Goal: Task Accomplishment & Management: Manage account settings

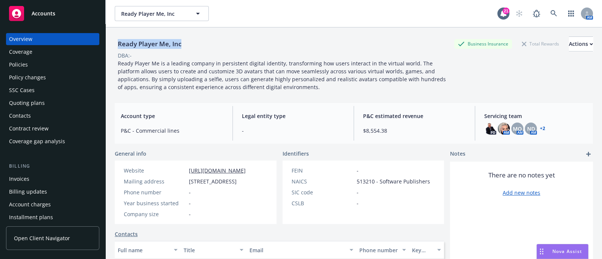
drag, startPoint x: 186, startPoint y: 46, endPoint x: 112, endPoint y: 42, distance: 74.6
click at [112, 42] on div "Ready Player Me, Inc Business Insurance Total Rewards Actions DBA: - Ready Play…" at bounding box center [354, 156] width 496 height 259
copy div "Ready Player Me, Inc"
click at [21, 62] on div "Policies" at bounding box center [18, 65] width 19 height 12
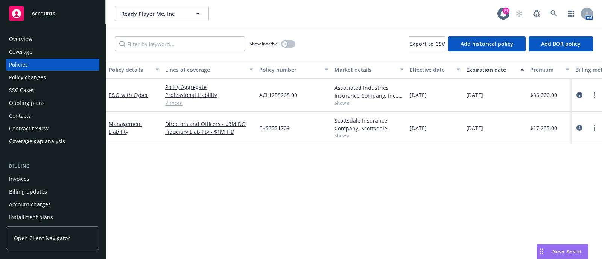
click at [35, 40] on div "Overview" at bounding box center [52, 39] width 87 height 12
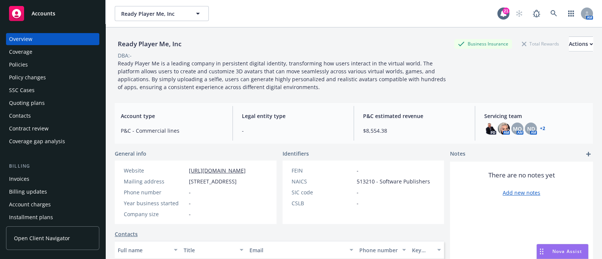
click at [64, 64] on div "Policies" at bounding box center [52, 65] width 87 height 12
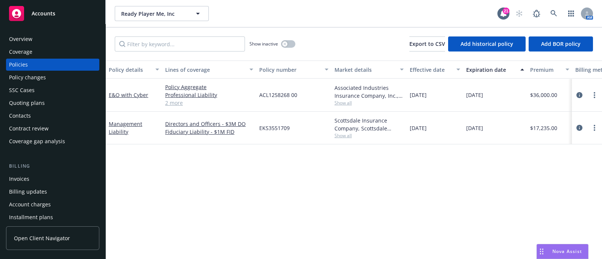
click at [52, 101] on div "Quoting plans" at bounding box center [52, 103] width 87 height 12
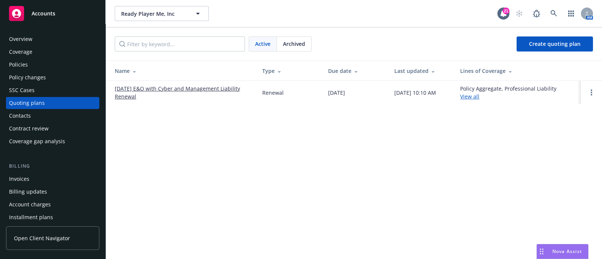
drag, startPoint x: 193, startPoint y: 84, endPoint x: 192, endPoint y: 93, distance: 9.8
click at [192, 93] on td "[DATE] E&O with Cyber and Management Liability Renewal" at bounding box center [181, 92] width 150 height 23
click at [192, 93] on link "[DATE] E&O with Cyber and Management Liability Renewal" at bounding box center [182, 93] width 135 height 16
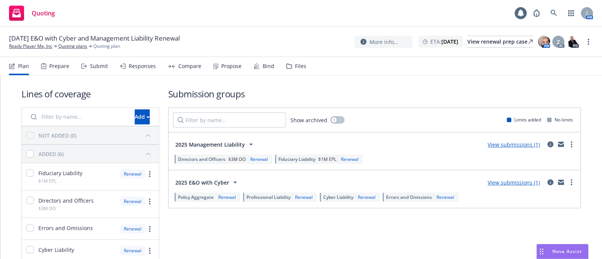
click at [288, 65] on icon at bounding box center [289, 66] width 5 height 5
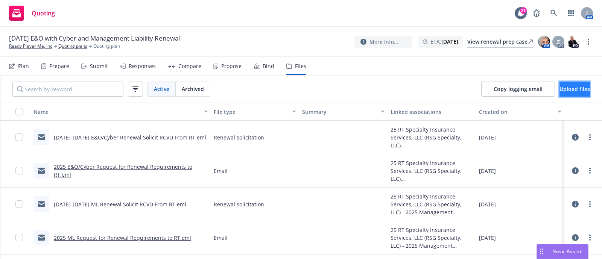
click at [567, 91] on span "Upload files" at bounding box center [574, 88] width 30 height 7
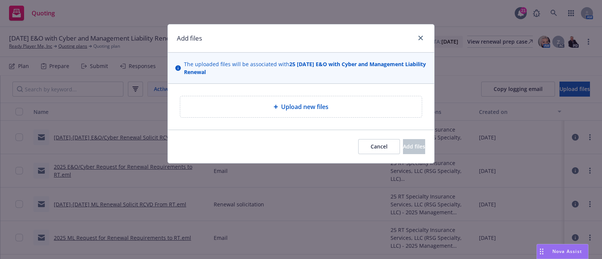
click at [398, 104] on div "Upload new files" at bounding box center [300, 106] width 229 height 9
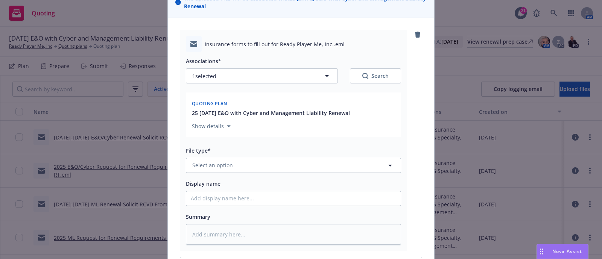
scroll to position [67, 0]
click at [236, 168] on button "Select an option" at bounding box center [293, 164] width 215 height 15
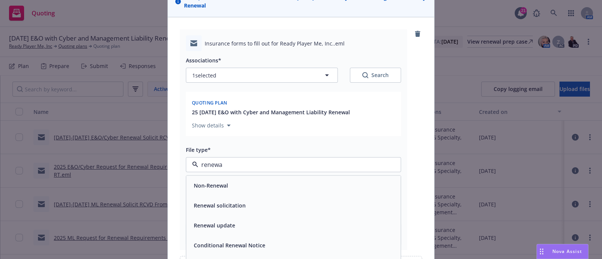
type input "renewal"
click at [237, 208] on span "Renewal solicitation" at bounding box center [220, 206] width 52 height 8
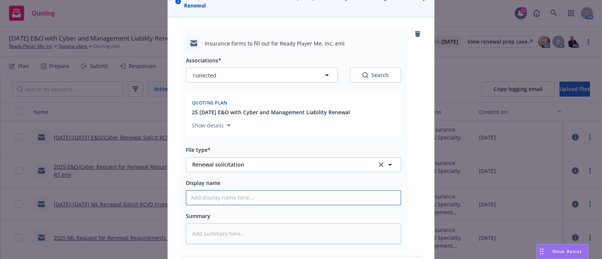
click at [241, 200] on input "Display name" at bounding box center [293, 198] width 214 height 14
paste input "[TERM] [POLICY TYPE] Renewal Solicit EM to INSD"
type textarea "x"
type input "[TERM] [POLICY TYPE] Renewal Solicit EM to INSD"
click at [244, 198] on input "[TERM] [POLICY TYPE] Renewal Solicit EM to INSD" at bounding box center [293, 198] width 214 height 14
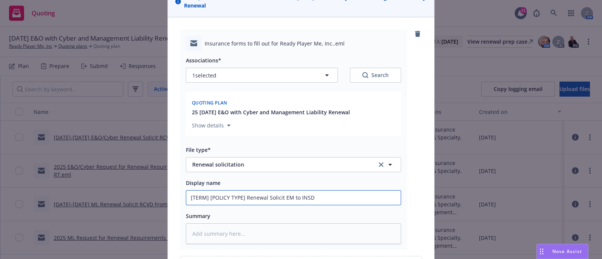
drag, startPoint x: 241, startPoint y: 193, endPoint x: 169, endPoint y: 197, distance: 72.0
click at [169, 197] on div "Insurance forms to fill out for Ready Player Me, Inc..eml Associations* 1 selec…" at bounding box center [301, 153] width 266 height 272
type textarea "x"
type input "2Renewal Solicit EM to INSD"
type textarea "x"
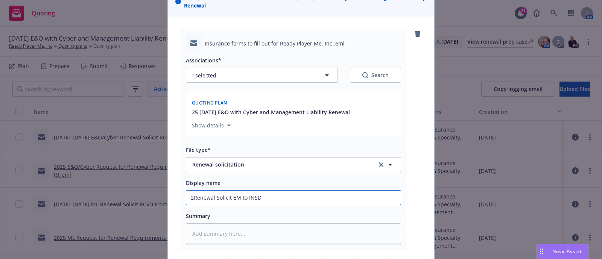
type input "20Renewal Solicit EM to INSD"
type textarea "x"
type input "2025Renewal Solicit EM to INSD"
type textarea "x"
type input "2025 Renewal Solicit EM to INSD"
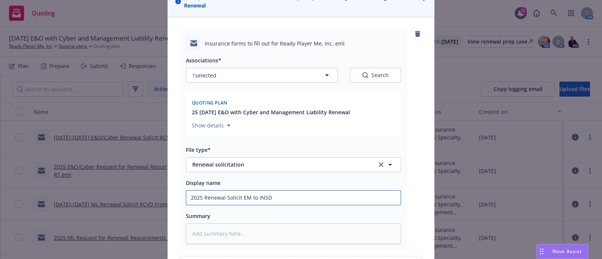
type textarea "x"
type input "2025 -Renewal Solicit EM to INSD"
type textarea "x"
type input "2025 - Renewal Solicit EM to INSD"
type textarea "x"
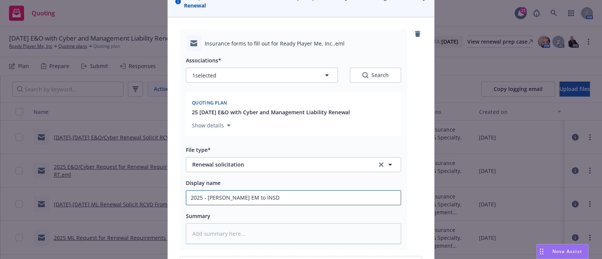
type input "2025 - 2Renewal Solicit EM to INSD"
type textarea "x"
type input "2025 - 20Renewal Solicit EM to INSD"
type textarea "x"
type input "2025 - 202Renewal Solicit EM to INSD"
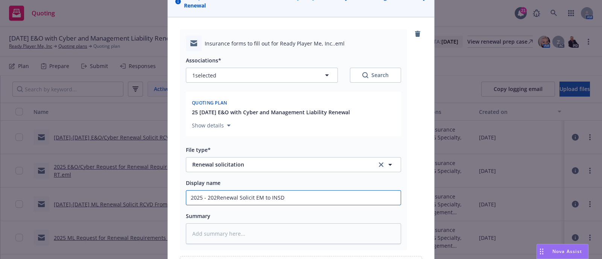
type textarea "x"
type input "2025 - 2026Renewal Solicit EM to INSD"
type textarea "x"
type input "2025 - 2026 Renewal Solicit EM to INSD"
type textarea "x"
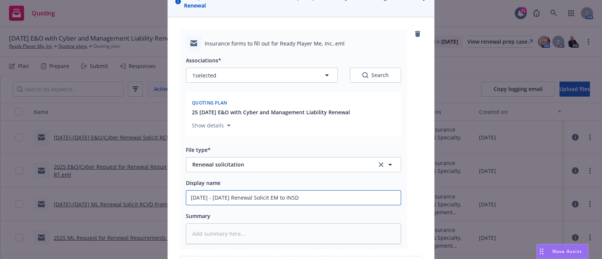
type input "2025 - 2026 ERenewal Solicit EM to INSD"
type textarea "x"
type input "2025 - 2026 E&Renewal Solicit EM to INSD"
type textarea "x"
type input "2025 - 2026 E&ORenewal Solicit EM to INSD"
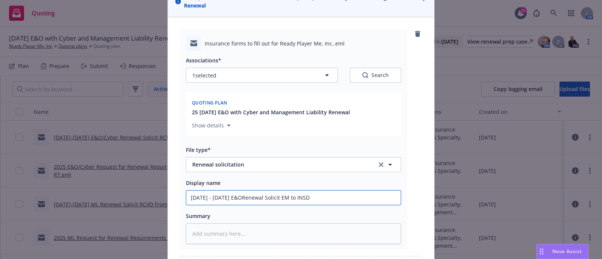
type textarea "x"
type input "2025 - 2026 E&O Renewal Solicit EM to INSD"
type textarea "x"
type input "2025 - 2026 E&O wiRenewal Solicit EM to INSD"
type textarea "x"
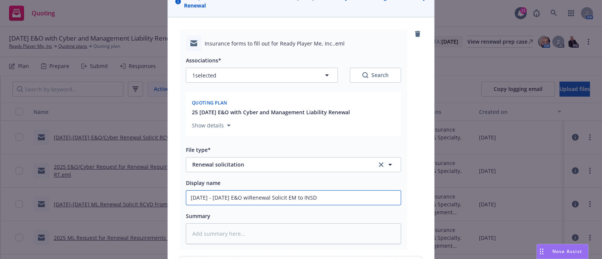
type input "2025 - 2026 E&O witRenewal Solicit EM to INSD"
type textarea "x"
type input "2025 - 2026 E&O withRenewal Solicit EM to INSD"
type textarea "x"
type input "2025 - 2026 E&O with Renewal Solicit EM to INSD"
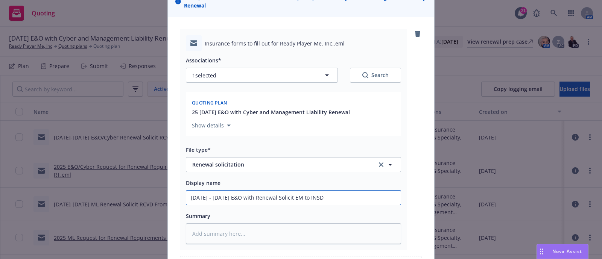
type textarea "x"
type input "2025 - 2026 E&O with CRenewal Solicit EM to INSD"
type textarea "x"
type input "2025 - 2026 E&O with CyRenewal Solicit EM to INSD"
type textarea "x"
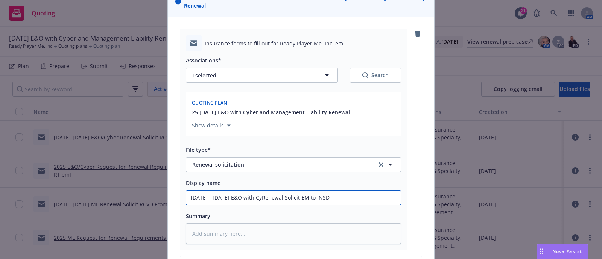
type input "2025 - 2026 E&O with CybRenewal Solicit EM to INSD"
type textarea "x"
type input "2025 - 2026 E&O with CybeRenewal Solicit EM to INSD"
type textarea "x"
type input "2025 - 2026 E&O with CyberRenewal Solicit EM to INSD"
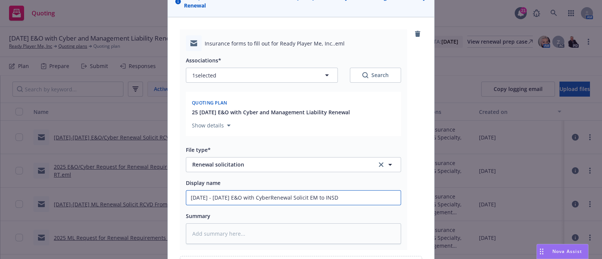
type textarea "x"
type input "2025 - 2026 E&O with Cyber Renewal Solicit EM to INSD"
type textarea "x"
type input "2025 - 2026 E&O with Cyber aRenewal Solicit EM to INSD"
type textarea "x"
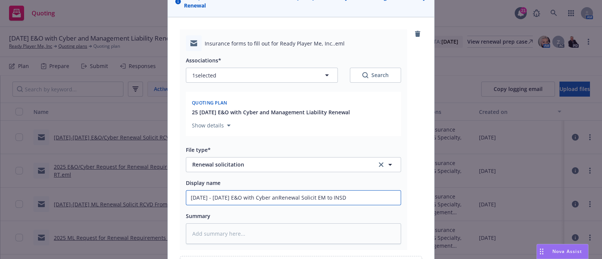
type input "2025 - 2026 E&O with Cyber andRenewal Solicit EM to INSD"
type textarea "x"
type input "2025 - 2026 E&O with Cyber and Renewal Solicit EM to INSD"
type textarea "x"
type input "2025 - 2026 E&O with Cyber and MRenewal Solicit EM to INSD"
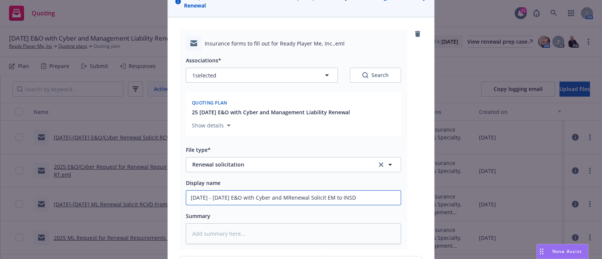
type textarea "x"
type input "2025 - 2026 E&O with Cyber and MLRenewal Solicit EM to INSD"
type textarea "x"
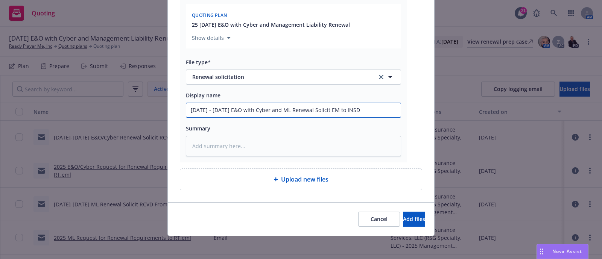
type input "2025 - 2026 E&O with Cyber and ML Renewal Solicit EM to INSD"
click at [380, 210] on div "Cancel Add files" at bounding box center [301, 218] width 266 height 33
click at [403, 214] on button "Add files" at bounding box center [414, 219] width 22 height 15
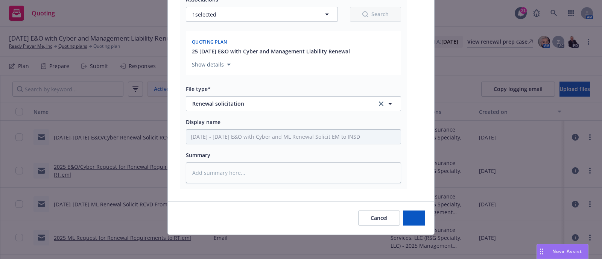
scroll to position [126, 0]
type textarea "x"
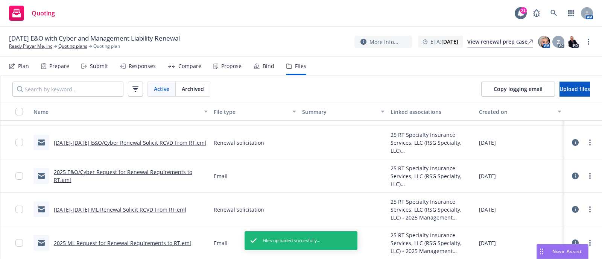
scroll to position [0, 0]
